Goal: Task Accomplishment & Management: Use online tool/utility

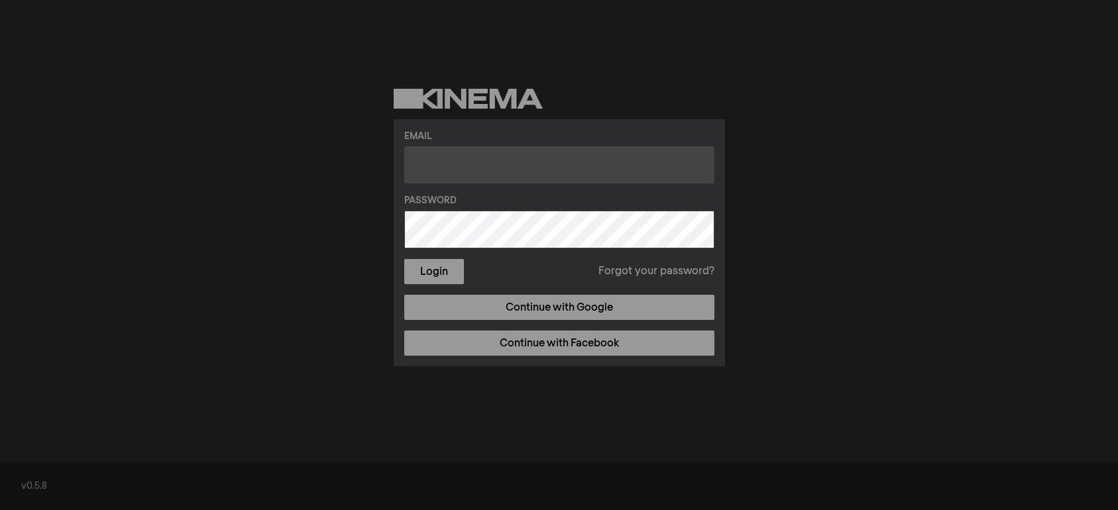
click at [443, 165] on input "text" at bounding box center [559, 164] width 310 height 37
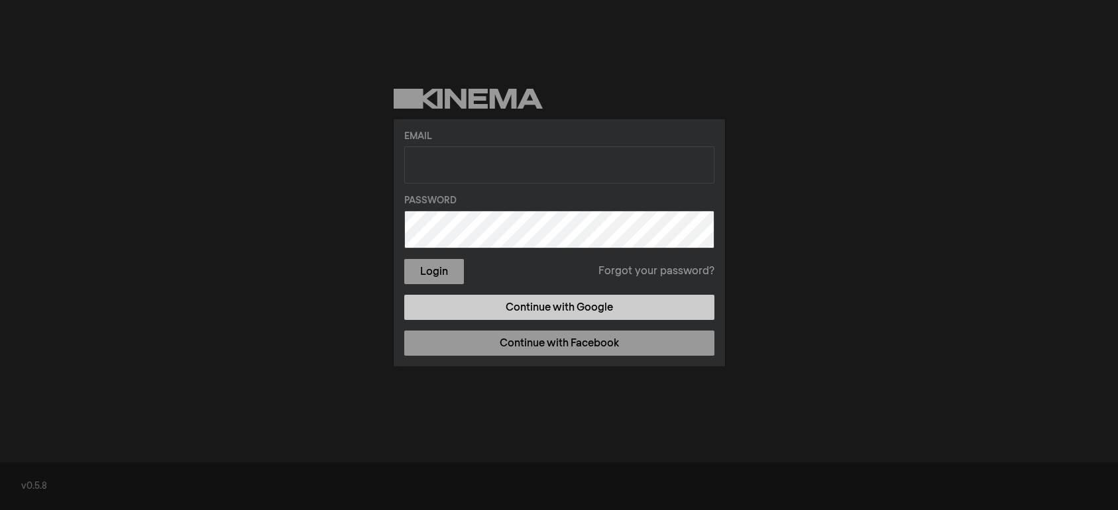
click at [526, 310] on link "Continue with Google" at bounding box center [559, 307] width 310 height 25
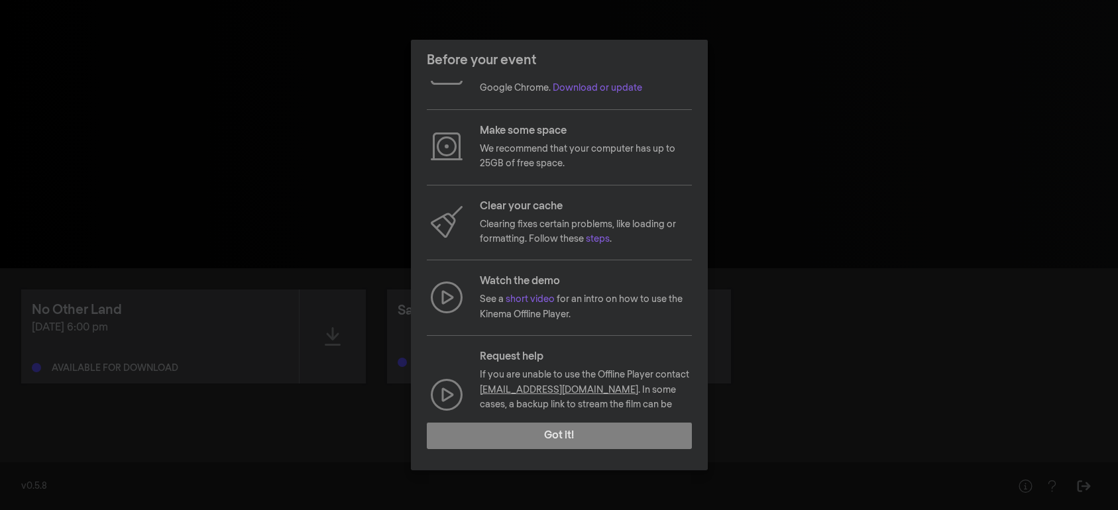
scroll to position [59, 0]
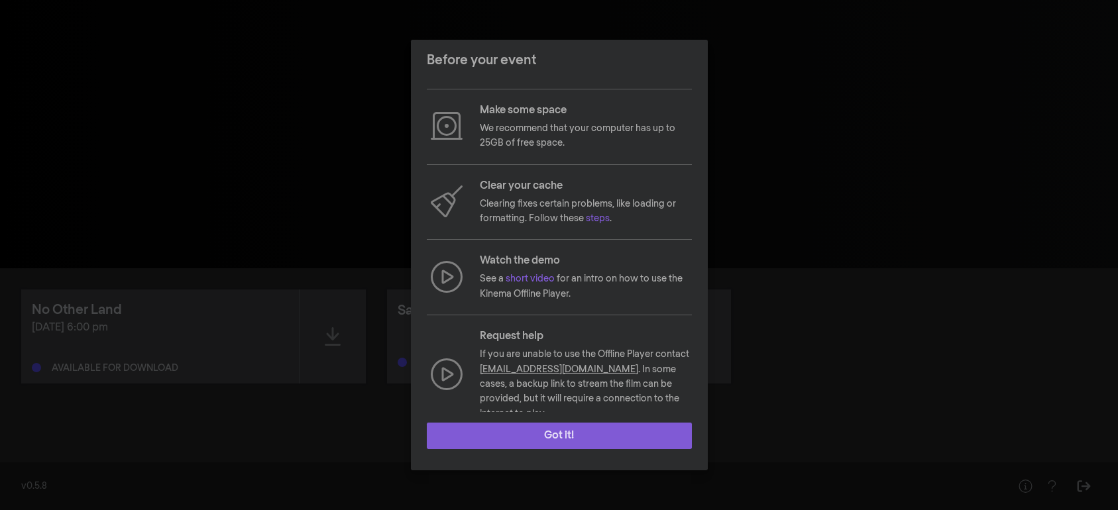
click at [551, 435] on button "Got it!" at bounding box center [559, 436] width 265 height 27
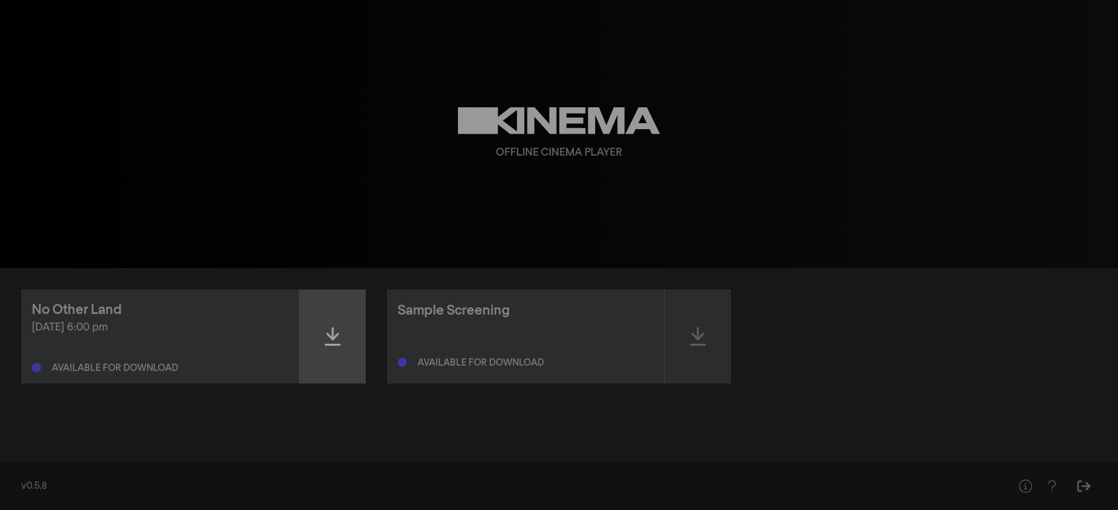
click at [334, 341] on icon at bounding box center [333, 336] width 16 height 21
